Goal: Use online tool/utility

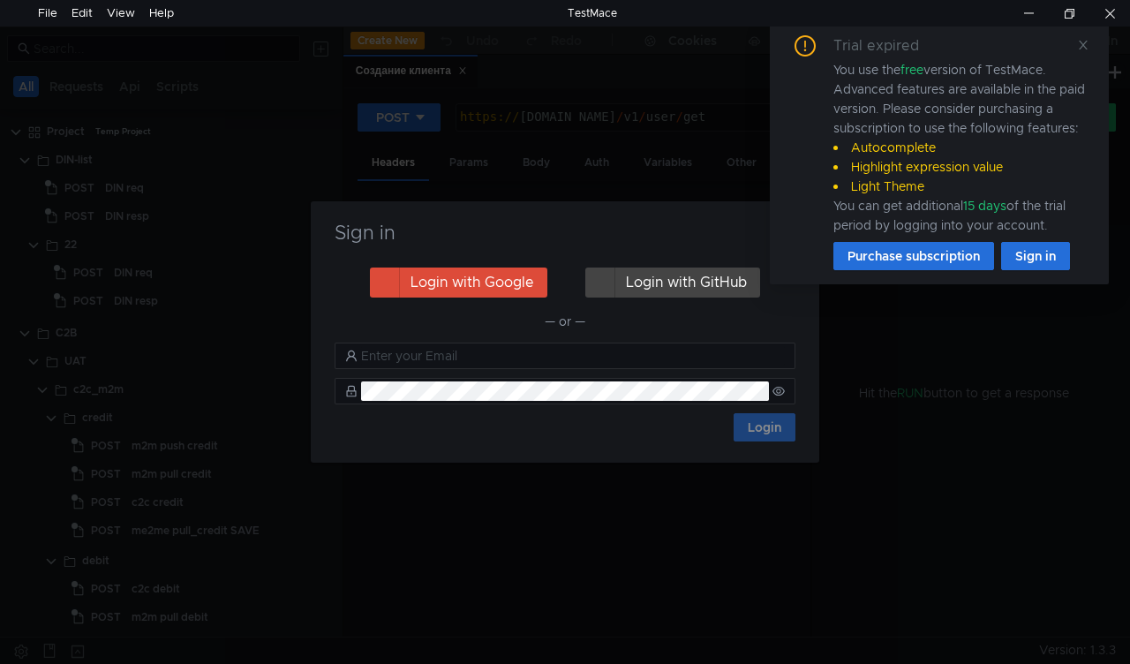
click at [674, 210] on div "Sign in Login with Google Login with GitHub — or — Login" at bounding box center [565, 331] width 509 height 261
click at [1077, 48] on icon at bounding box center [1083, 45] width 12 height 12
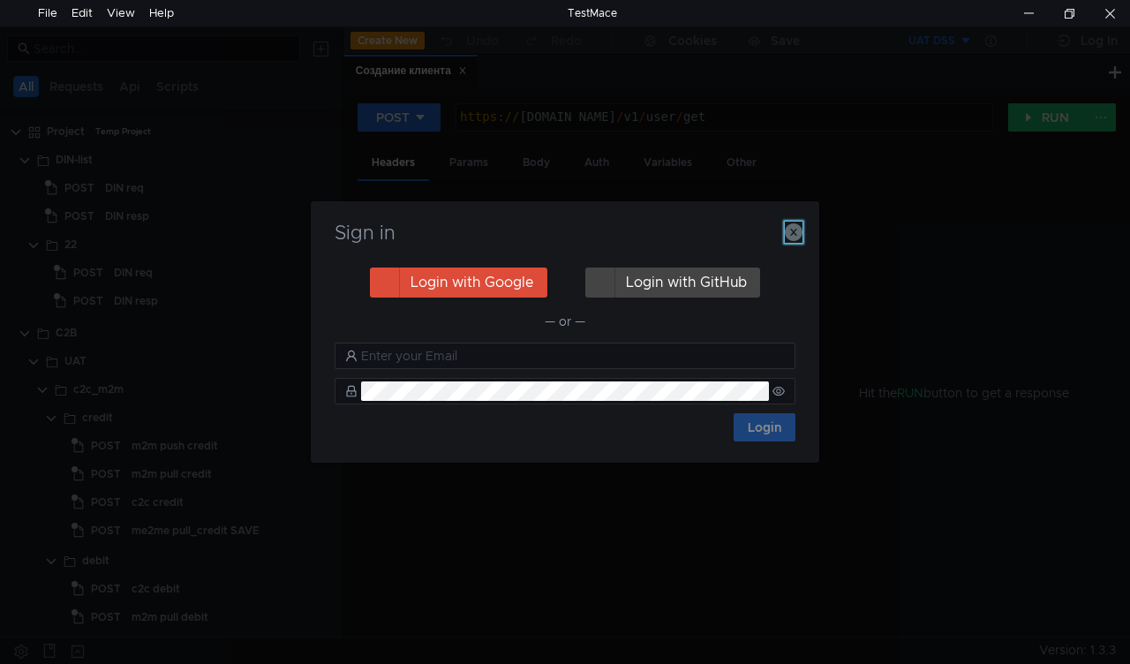
click at [793, 230] on icon "button" at bounding box center [794, 232] width 18 height 18
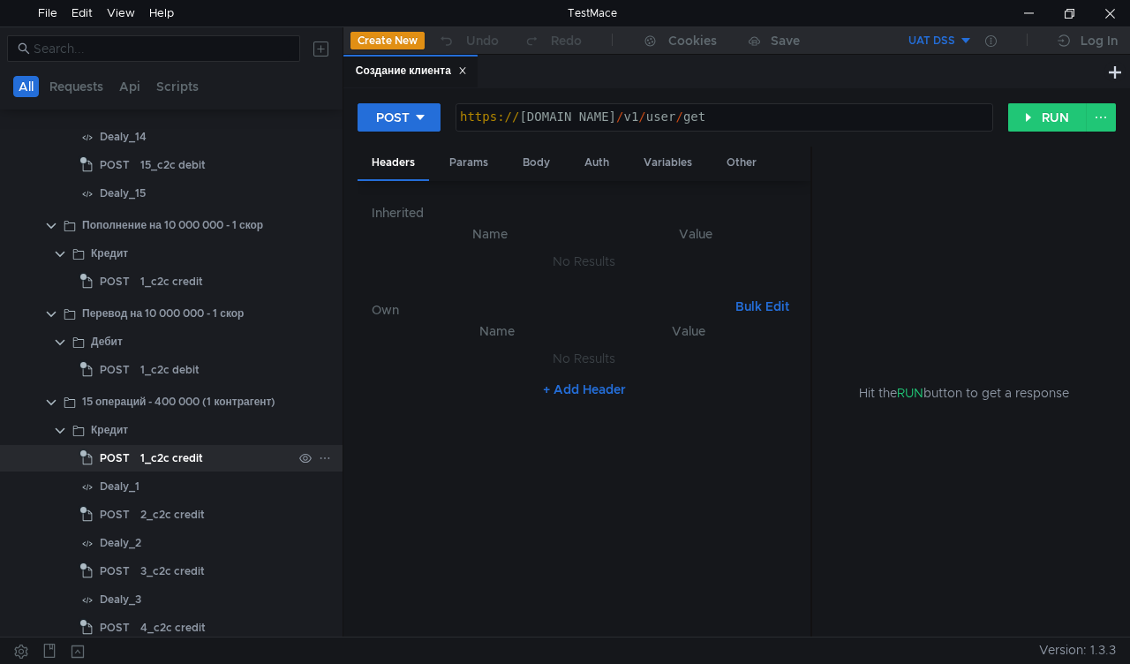
scroll to position [15276, 0]
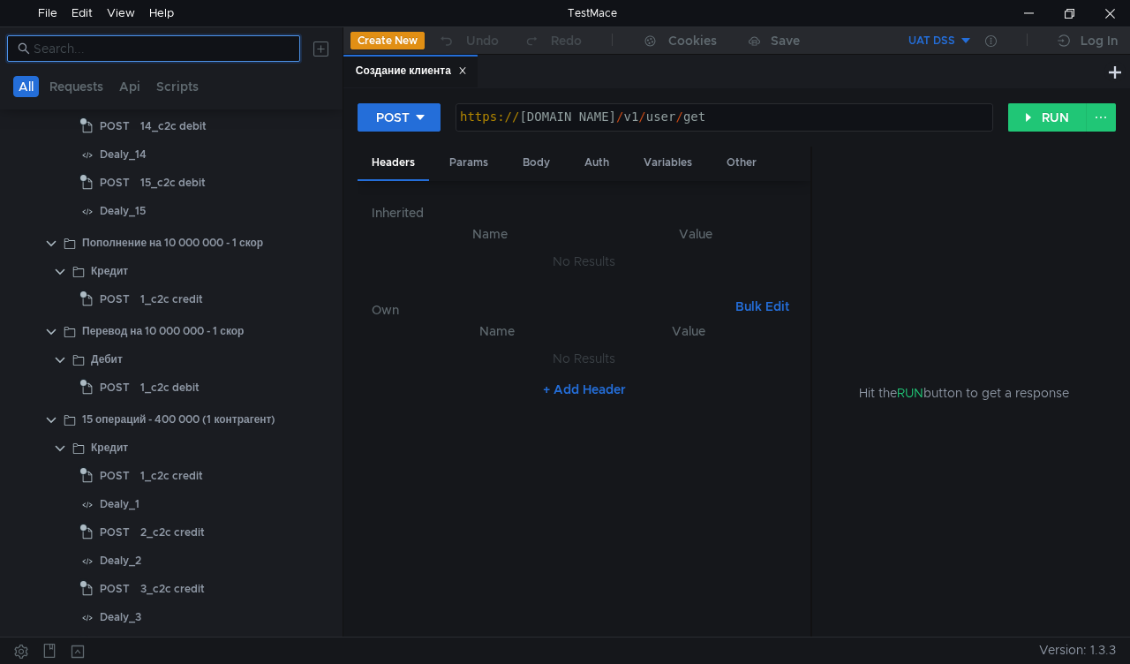
click at [87, 49] on input at bounding box center [162, 48] width 256 height 19
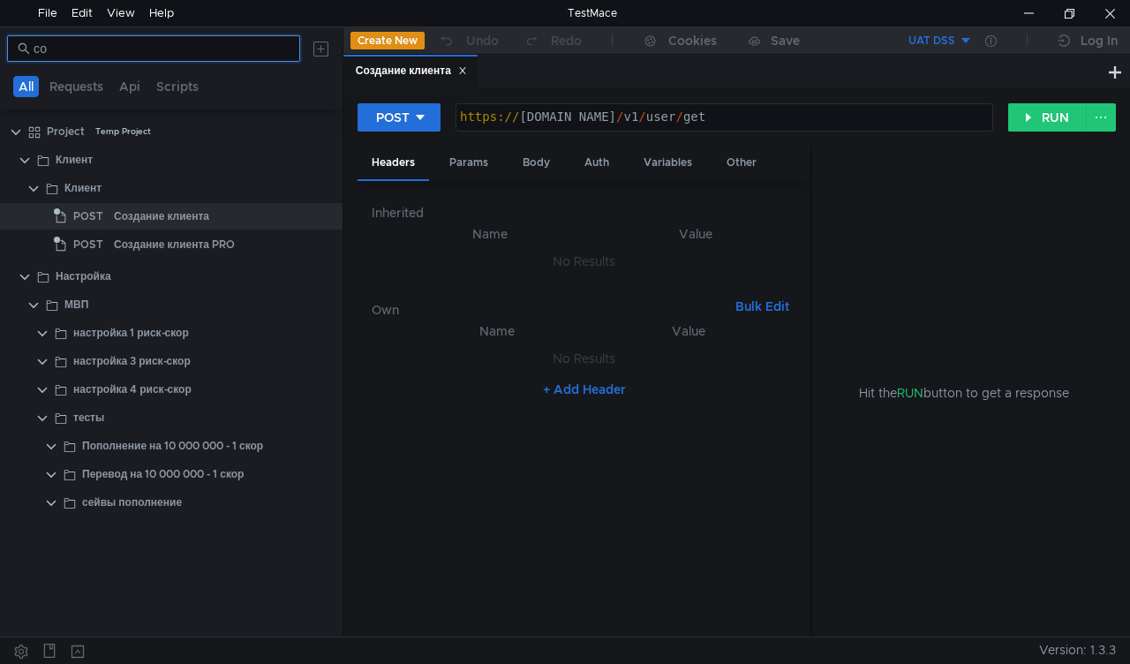
scroll to position [0, 0]
type input "со"
click at [160, 210] on div "Создание клиента" at bounding box center [161, 216] width 95 height 26
click at [542, 155] on div "Body" at bounding box center [537, 163] width 56 height 33
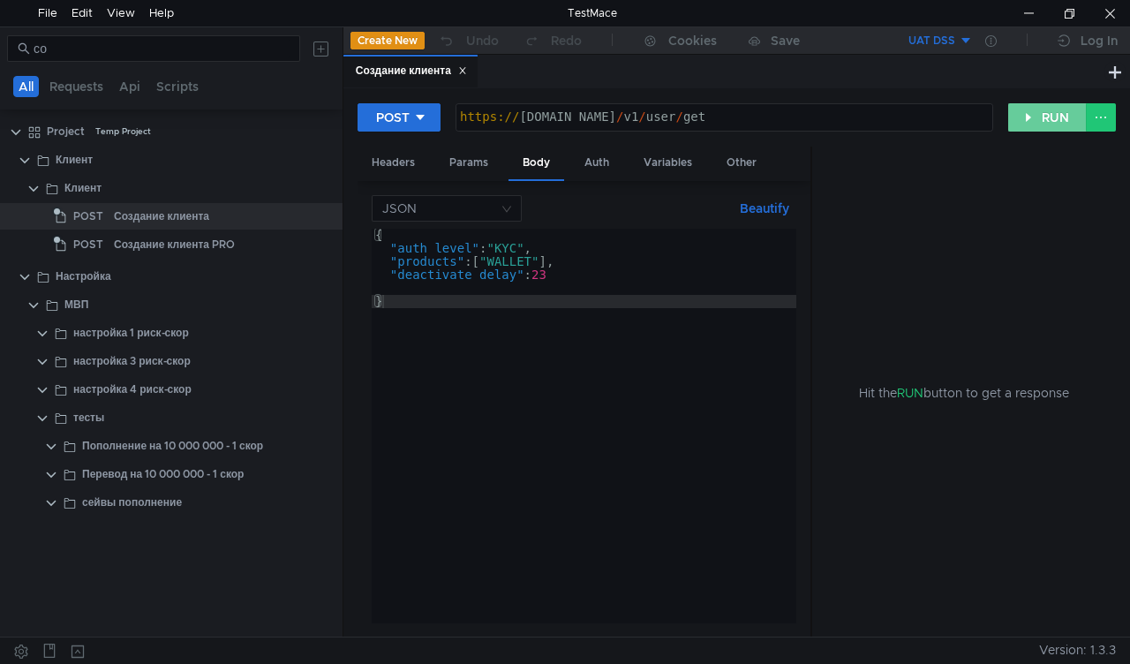
click at [1035, 114] on button "RUN" at bounding box center [1047, 117] width 79 height 28
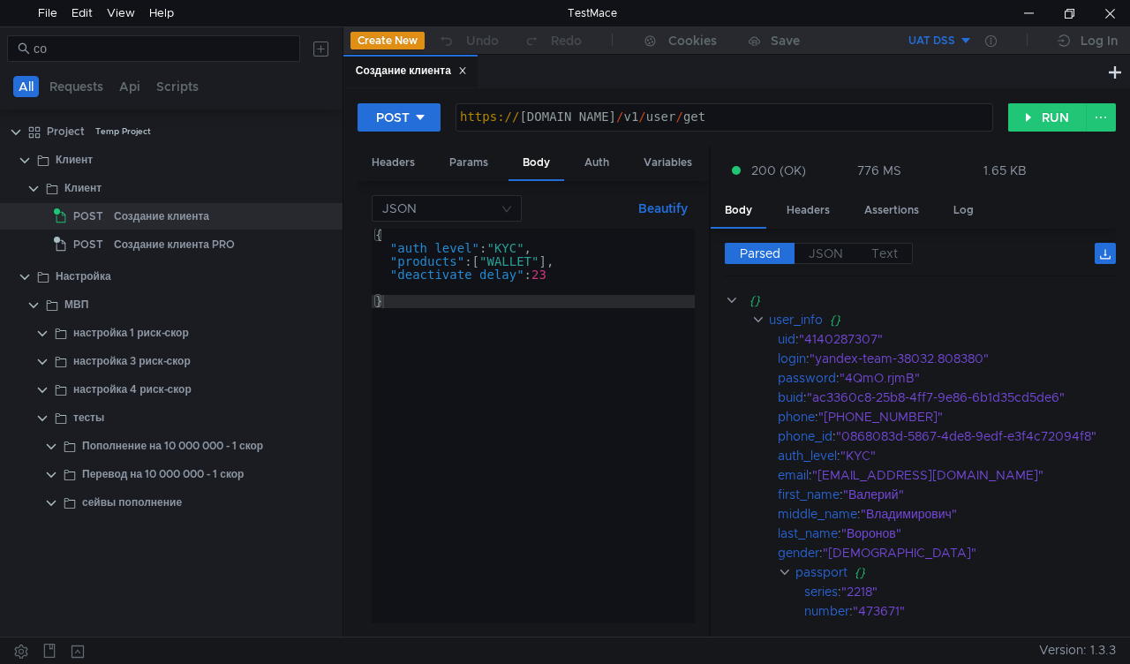
drag, startPoint x: 810, startPoint y: 402, endPoint x: 697, endPoint y: 386, distance: 115.0
click at [697, 386] on as-split "Headers Params Body Auth Variables Other JSON Beautify { "auth_level" : "KYC" ,…" at bounding box center [737, 393] width 758 height 492
drag, startPoint x: 815, startPoint y: 394, endPoint x: 1063, endPoint y: 398, distance: 248.1
click at [1063, 398] on div ""ac3360c8-25b8-4ff7-9e86-6b1d35cd5de6"" at bounding box center [1003, 397] width 393 height 19
drag, startPoint x: 984, startPoint y: 393, endPoint x: 842, endPoint y: 389, distance: 142.2
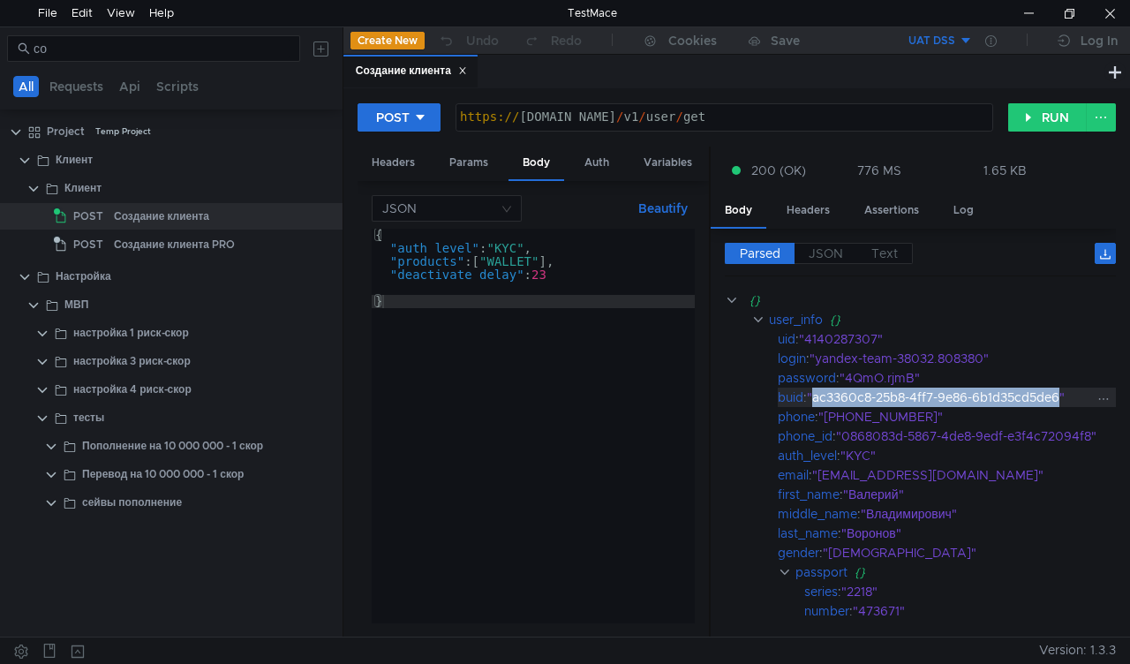
click at [842, 389] on div ""ac3360c8-25b8-4ff7-9e86-6b1d35cd5de6"" at bounding box center [1003, 397] width 393 height 19
copy div "ac3360c8-25b8-4ff7-9e86-6b1d35cd5de6"
